Goal: Task Accomplishment & Management: Complete application form

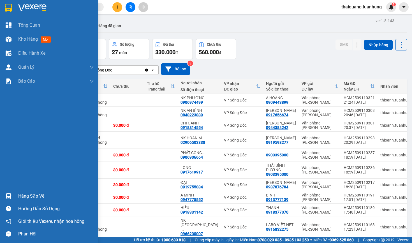
click at [31, 196] on div "Hàng sắp về" at bounding box center [56, 196] width 76 height 8
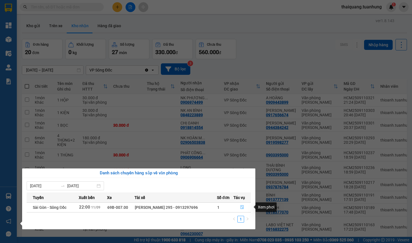
click at [243, 208] on icon "file-done" at bounding box center [242, 207] width 4 height 4
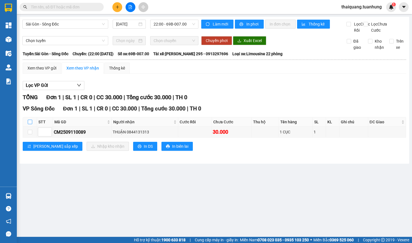
click at [29, 124] on input "checkbox" at bounding box center [30, 122] width 4 height 4
checkbox input "true"
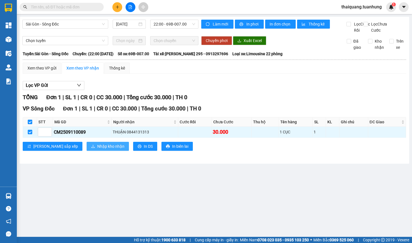
click at [97, 149] on span "Nhập kho nhận" at bounding box center [110, 146] width 27 height 6
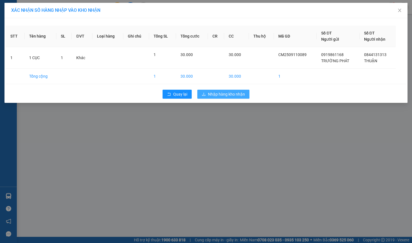
click at [211, 95] on span "Nhập hàng kho nhận" at bounding box center [226, 94] width 37 height 6
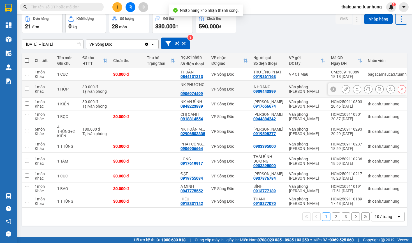
scroll to position [26, 0]
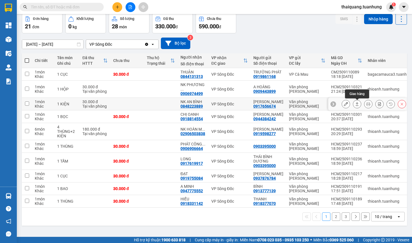
click at [358, 103] on icon at bounding box center [357, 104] width 4 height 4
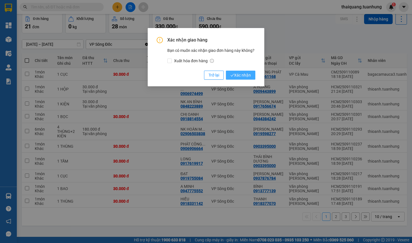
click at [236, 72] on span "Xác nhận" at bounding box center [240, 75] width 20 height 6
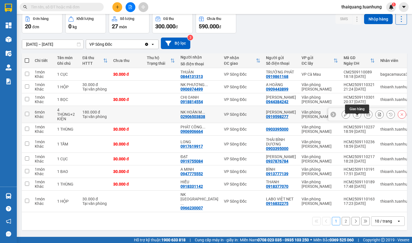
click at [354, 119] on button at bounding box center [357, 115] width 8 height 10
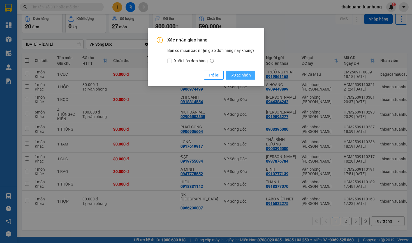
click at [238, 71] on button "Xác nhận" at bounding box center [240, 75] width 29 height 9
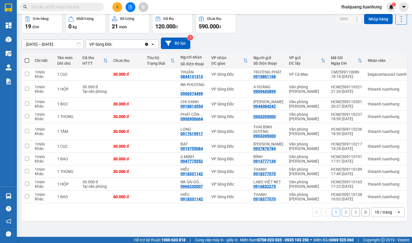
click at [376, 215] on div "10 / trang" at bounding box center [383, 212] width 17 height 6
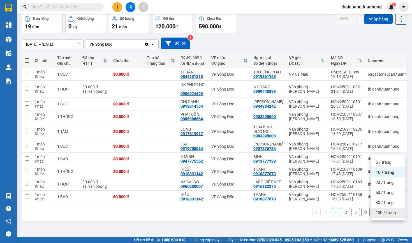
click at [381, 214] on span "100 / trang" at bounding box center [385, 213] width 20 height 6
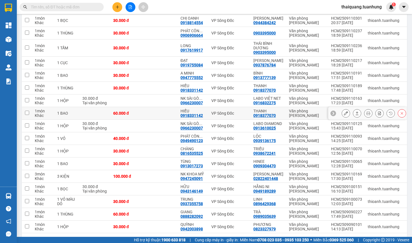
scroll to position [120, 0]
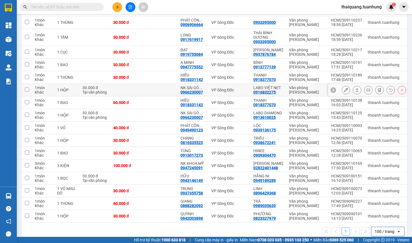
click at [355, 92] on icon at bounding box center [357, 90] width 4 height 4
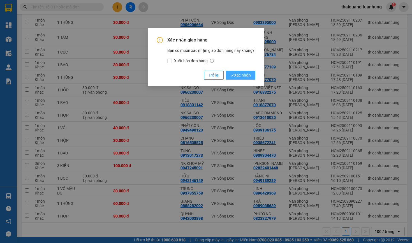
click at [251, 75] on button "Xác nhận" at bounding box center [240, 75] width 29 height 9
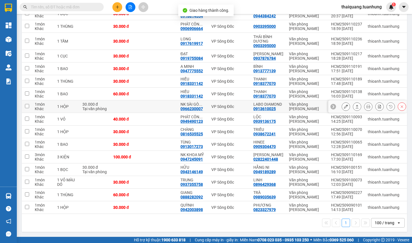
click at [358, 107] on icon at bounding box center [357, 107] width 4 height 4
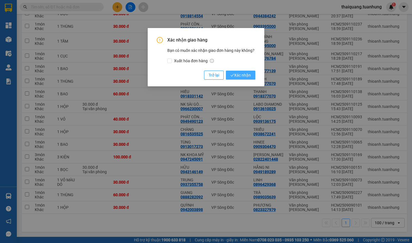
click at [246, 73] on span "Xác nhận" at bounding box center [240, 75] width 20 height 6
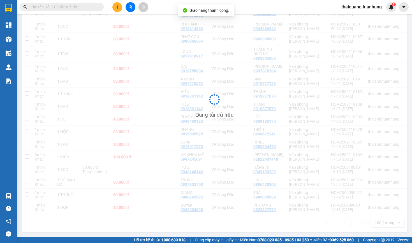
scroll to position [107, 0]
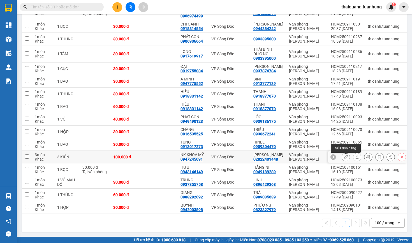
click at [348, 155] on button at bounding box center [346, 157] width 8 height 10
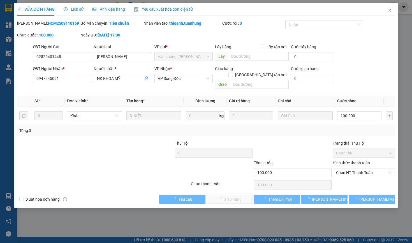
type input "02822401448"
type input "[PERSON_NAME]"
type input "0947245091"
type input "NK KHOA MỸ"
type input "100.000"
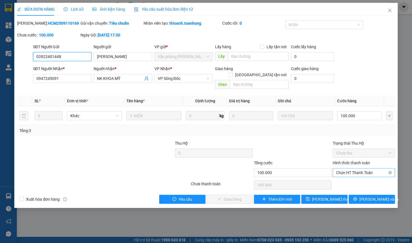
click at [349, 174] on span "Chọn HT Thanh Toán" at bounding box center [363, 172] width 55 height 8
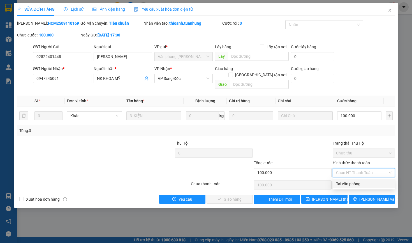
click at [340, 185] on div "Tại văn phòng" at bounding box center [363, 184] width 55 height 6
type input "0"
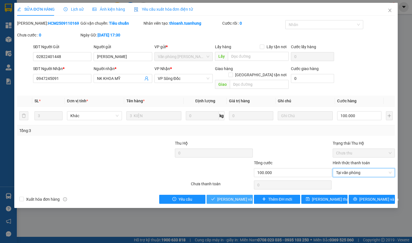
click at [226, 198] on span "[PERSON_NAME] và Giao hàng" at bounding box center [244, 199] width 54 height 6
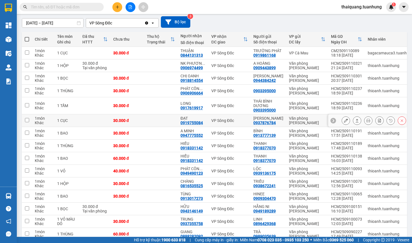
scroll to position [68, 0]
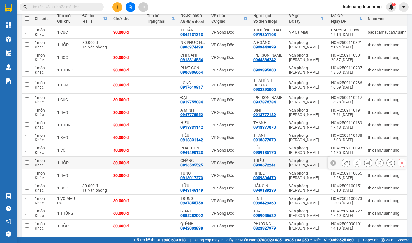
click at [346, 165] on icon at bounding box center [346, 163] width 4 height 4
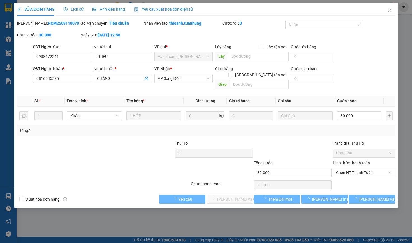
type input "0938672241"
type input "TRIỀU"
type input "0816535525"
type input "CHÀNG"
type input "30.000"
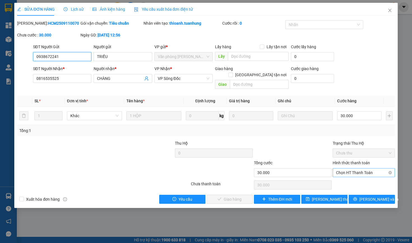
click at [344, 171] on span "Chọn HT Thanh Toán" at bounding box center [363, 172] width 55 height 8
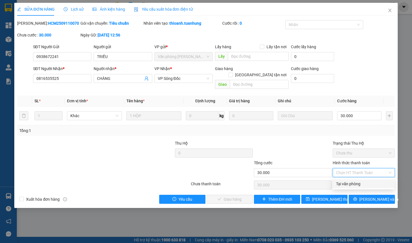
click at [344, 183] on div "Tại văn phòng" at bounding box center [363, 184] width 55 height 6
type input "0"
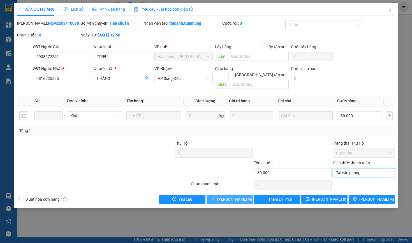
click at [225, 201] on span "[PERSON_NAME] và Giao hàng" at bounding box center [244, 199] width 54 height 6
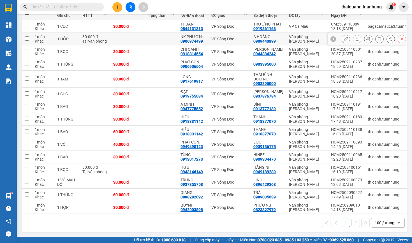
click at [358, 37] on icon at bounding box center [357, 38] width 3 height 3
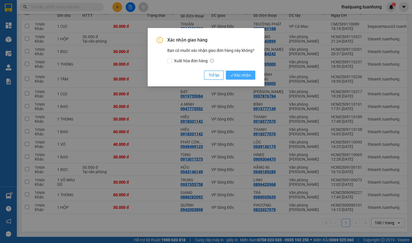
click at [239, 73] on span "Xác nhận" at bounding box center [240, 75] width 20 height 6
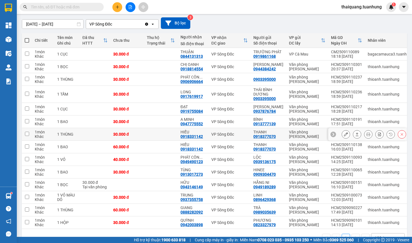
scroll to position [64, 0]
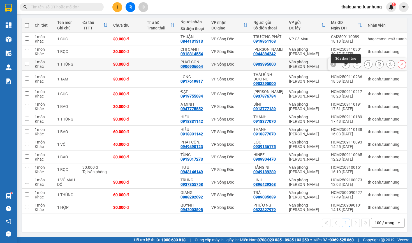
click at [347, 65] on icon at bounding box center [346, 64] width 4 height 4
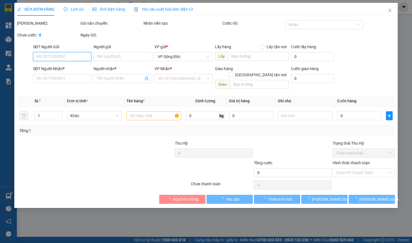
type input "0903395000"
type input "0906906664"
type input "PHÁT CÔNG THÀNH"
type input "30.000"
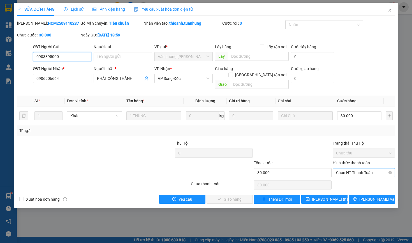
click at [349, 172] on span "Chọn HT Thanh Toán" at bounding box center [363, 172] width 55 height 8
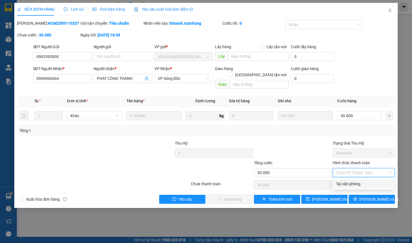
click at [340, 186] on div "Tại văn phòng" at bounding box center [363, 184] width 55 height 6
type input "0"
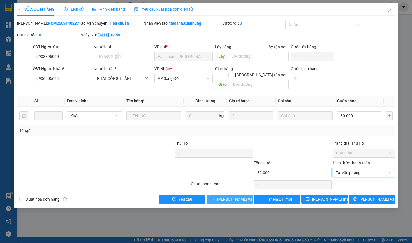
click at [227, 198] on span "[PERSON_NAME] và Giao hàng" at bounding box center [244, 199] width 54 height 6
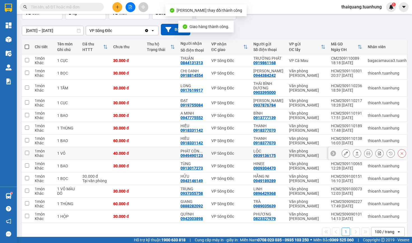
scroll to position [40, 0]
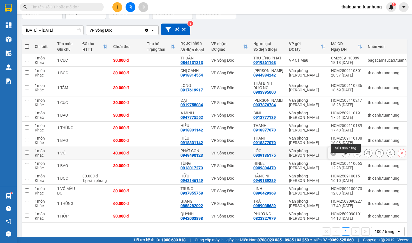
click at [347, 155] on icon at bounding box center [346, 153] width 4 height 4
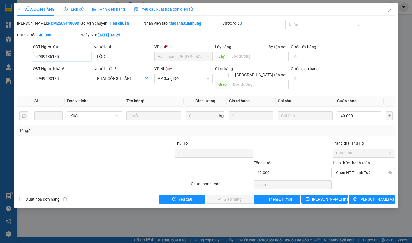
click at [359, 172] on span "Chọn HT Thanh Toán" at bounding box center [363, 172] width 55 height 8
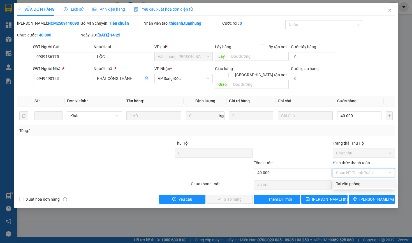
click at [345, 183] on div "Tại văn phòng" at bounding box center [363, 184] width 55 height 6
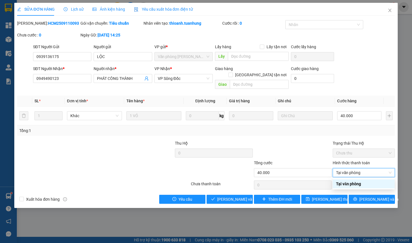
type input "0"
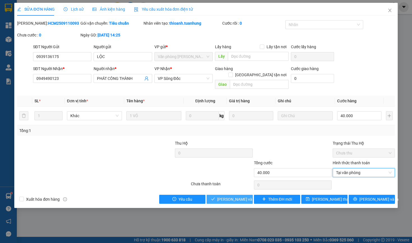
click at [223, 199] on span "[PERSON_NAME] và Giao hàng" at bounding box center [244, 199] width 54 height 6
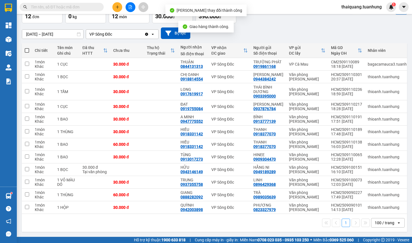
scroll to position [44, 0]
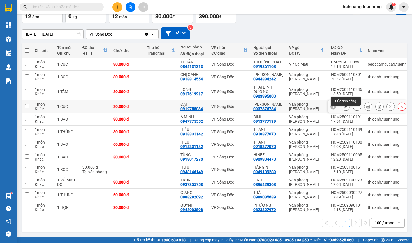
click at [345, 105] on icon at bounding box center [346, 107] width 4 height 4
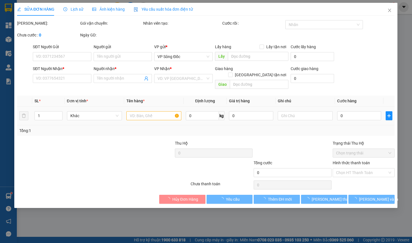
type input "0937876784"
type input "[PERSON_NAME]"
type input "0919755084"
type input "ĐẠT"
type input "30.000"
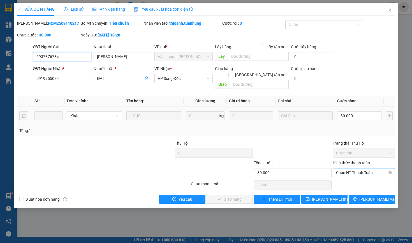
click at [349, 172] on span "Chọn HT Thanh Toán" at bounding box center [363, 172] width 55 height 8
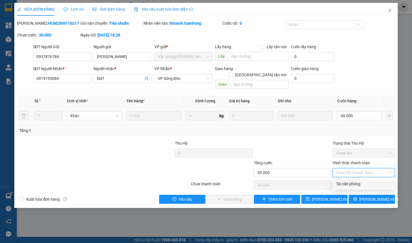
click at [346, 186] on div "Tại văn phòng" at bounding box center [363, 184] width 55 height 6
type input "0"
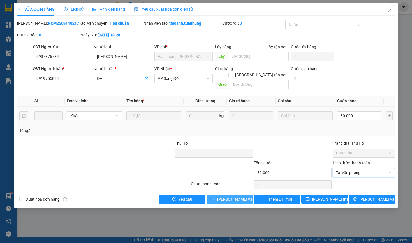
click at [233, 200] on span "[PERSON_NAME] và Giao hàng" at bounding box center [244, 199] width 54 height 6
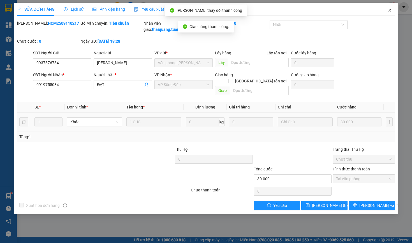
click at [389, 10] on icon "close" at bounding box center [390, 10] width 4 height 4
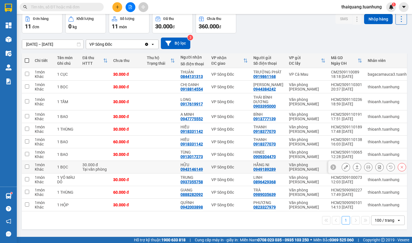
scroll to position [32, 0]
click at [347, 131] on button at bounding box center [346, 129] width 8 height 10
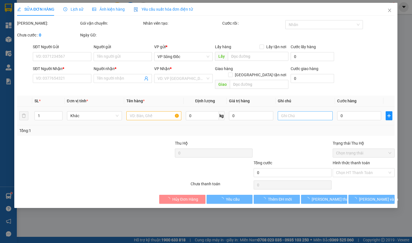
type input "0918377070"
type input "THANH"
type input "0918331142"
type input "HIẾU"
type input "30.000"
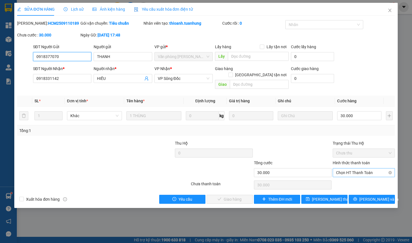
click at [350, 173] on span "Chọn HT Thanh Toán" at bounding box center [363, 172] width 55 height 8
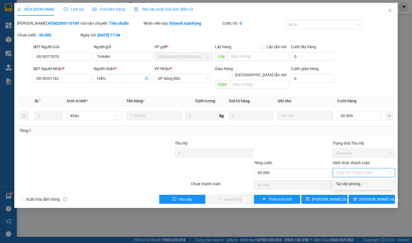
click at [346, 184] on div "Tại văn phòng" at bounding box center [363, 184] width 55 height 6
type input "0"
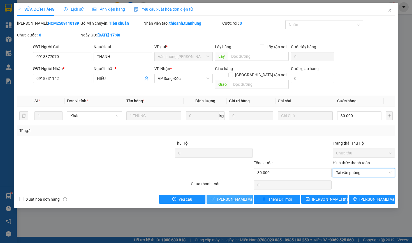
click at [245, 201] on span "[PERSON_NAME] và Giao hàng" at bounding box center [244, 199] width 54 height 6
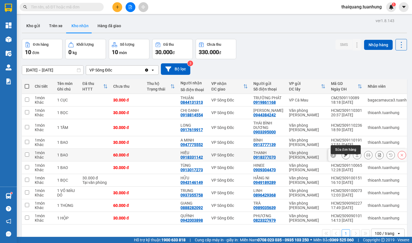
click at [344, 157] on icon at bounding box center [346, 155] width 4 height 4
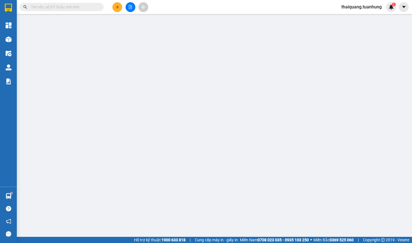
type input "0918377070"
type input "THANH"
type input "0918331142"
type input "HIẾU"
type input "60.000"
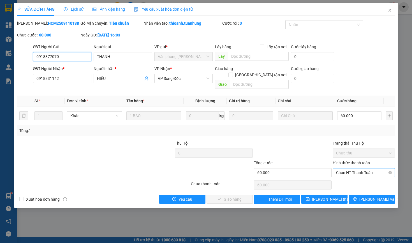
click at [350, 172] on span "Chọn HT Thanh Toán" at bounding box center [363, 172] width 55 height 8
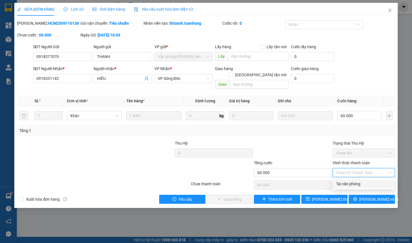
click at [345, 183] on div "Tại văn phòng" at bounding box center [363, 184] width 55 height 6
type input "0"
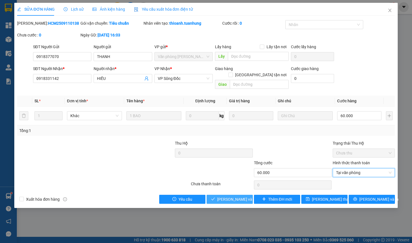
click at [225, 202] on span "[PERSON_NAME] và Giao hàng" at bounding box center [244, 199] width 54 height 6
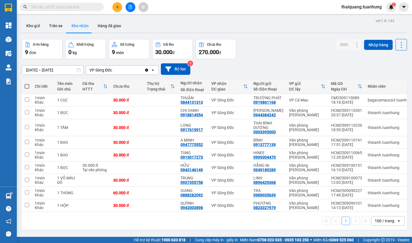
click at [287, 36] on div "ver 1.8.143 Kho gửi Trên xe Kho nhận Hàng đã giao Đơn hàng 9 đơn Khối lượng 0 k…" at bounding box center [214, 138] width 389 height 243
